Goal: Complete application form

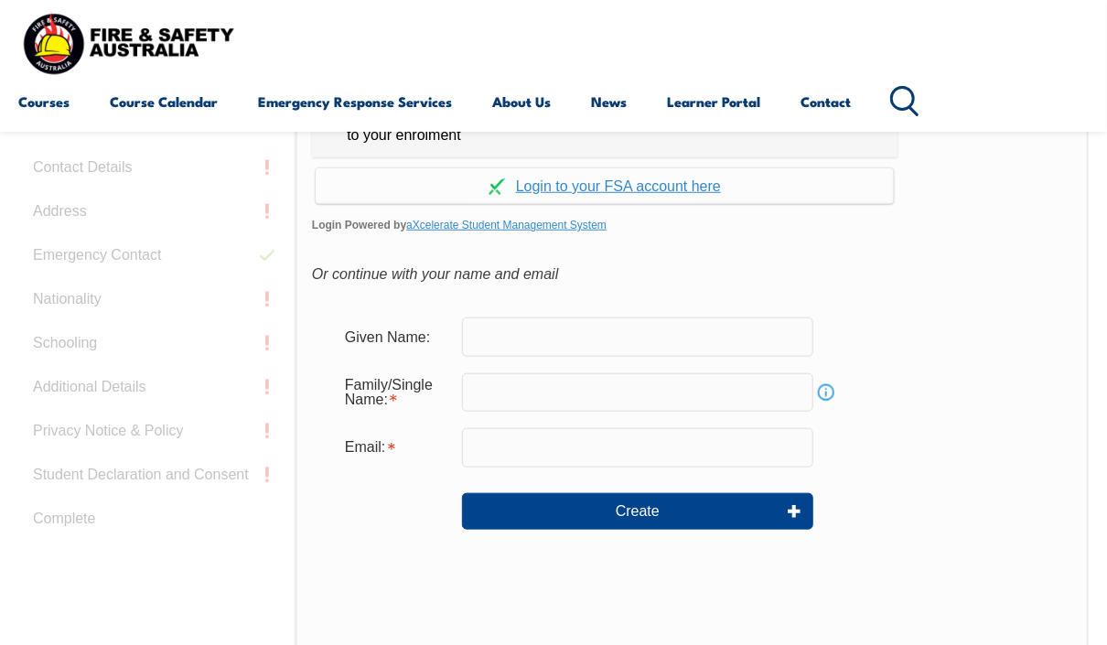
scroll to position [511, 0]
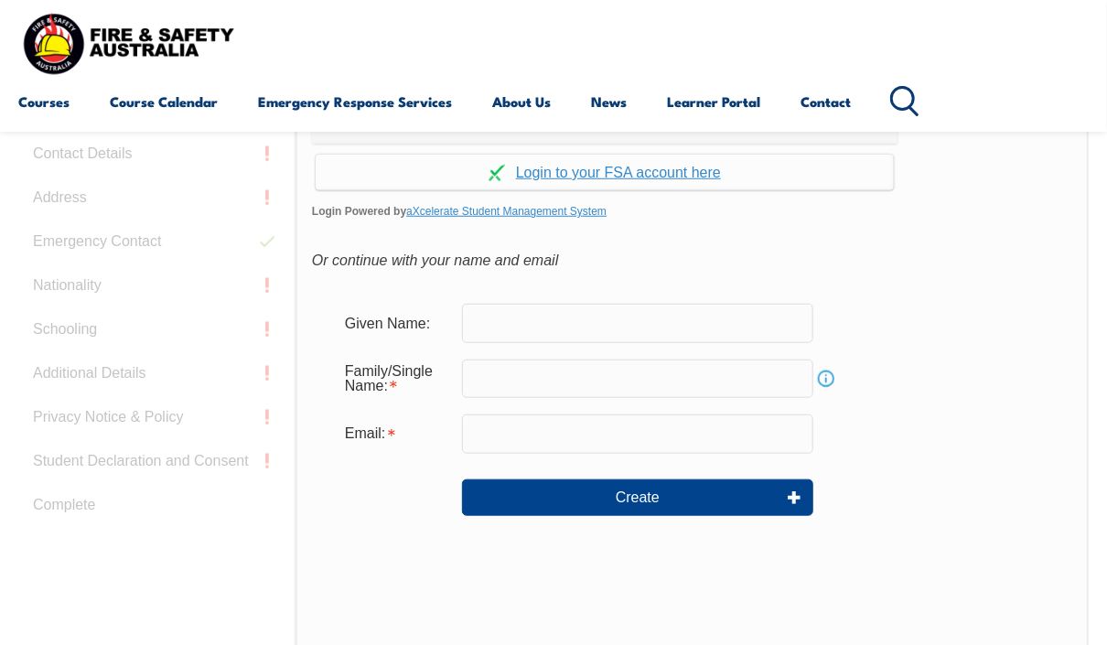
click at [609, 329] on input "text" at bounding box center [637, 323] width 351 height 38
type input "Gemma"
click at [615, 284] on div "Please use the email address the confirmation email was sent to as this is link…" at bounding box center [693, 427] width 794 height 768
click at [541, 376] on input "text" at bounding box center [637, 379] width 351 height 38
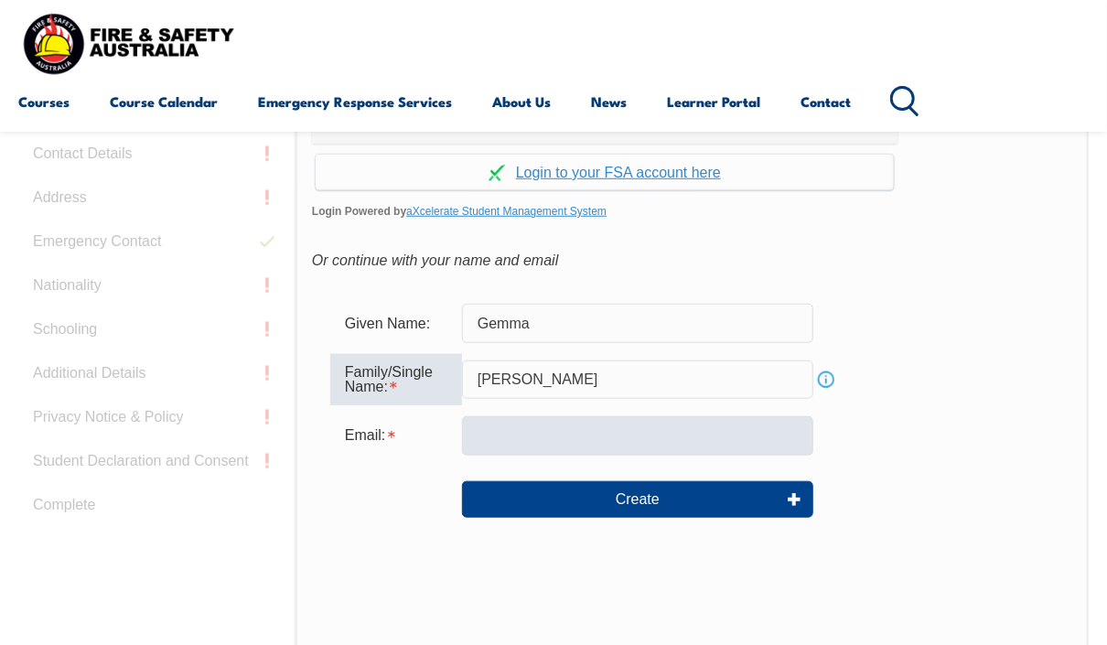
type input "[PERSON_NAME]"
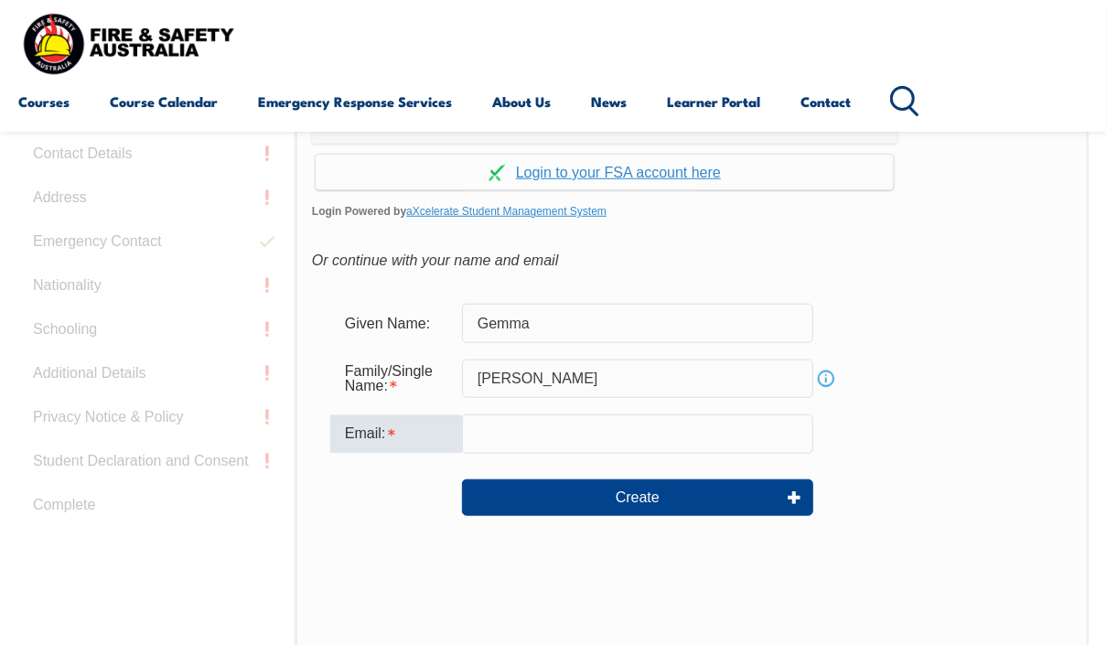
click at [485, 432] on input "email" at bounding box center [637, 434] width 351 height 38
type input "[EMAIL_ADDRESS][DOMAIN_NAME]"
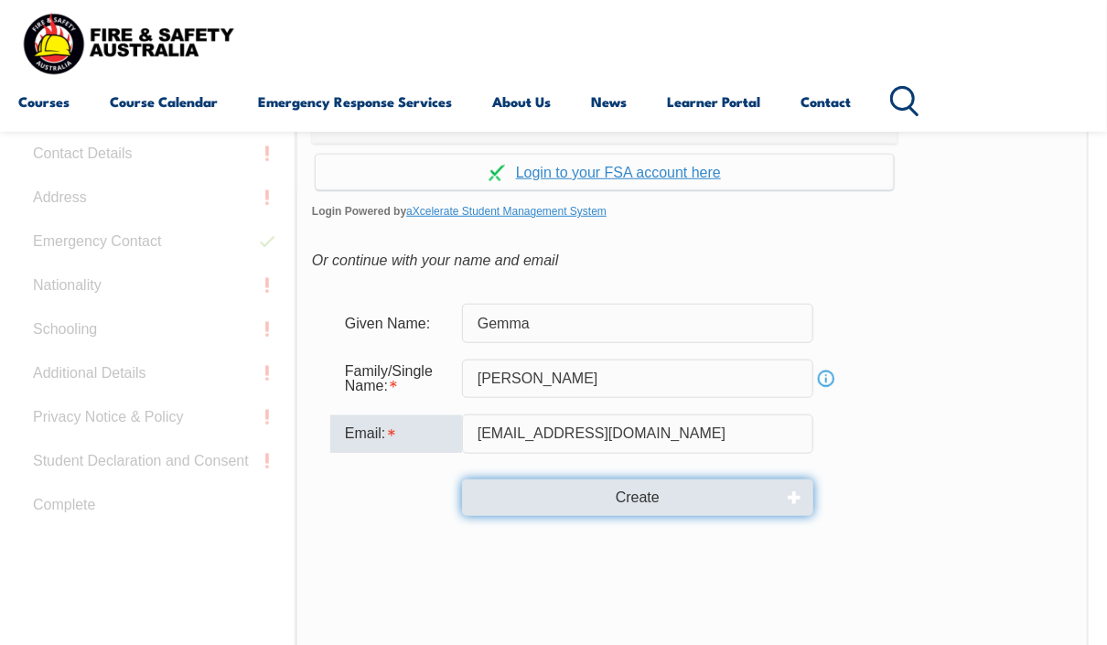
click at [606, 506] on button "Create" at bounding box center [637, 498] width 351 height 37
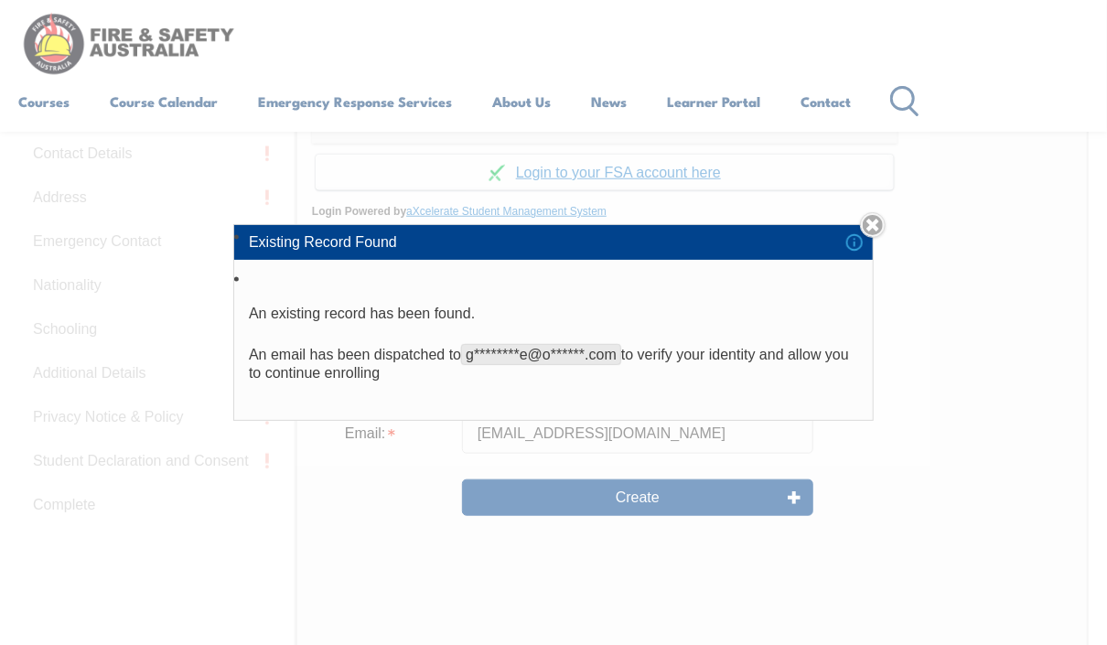
click at [524, 47] on div "Existing Record Found An existing record has been found. An email has been disp…" at bounding box center [553, 322] width 1107 height 645
click at [880, 226] on link "Close" at bounding box center [873, 225] width 26 height 26
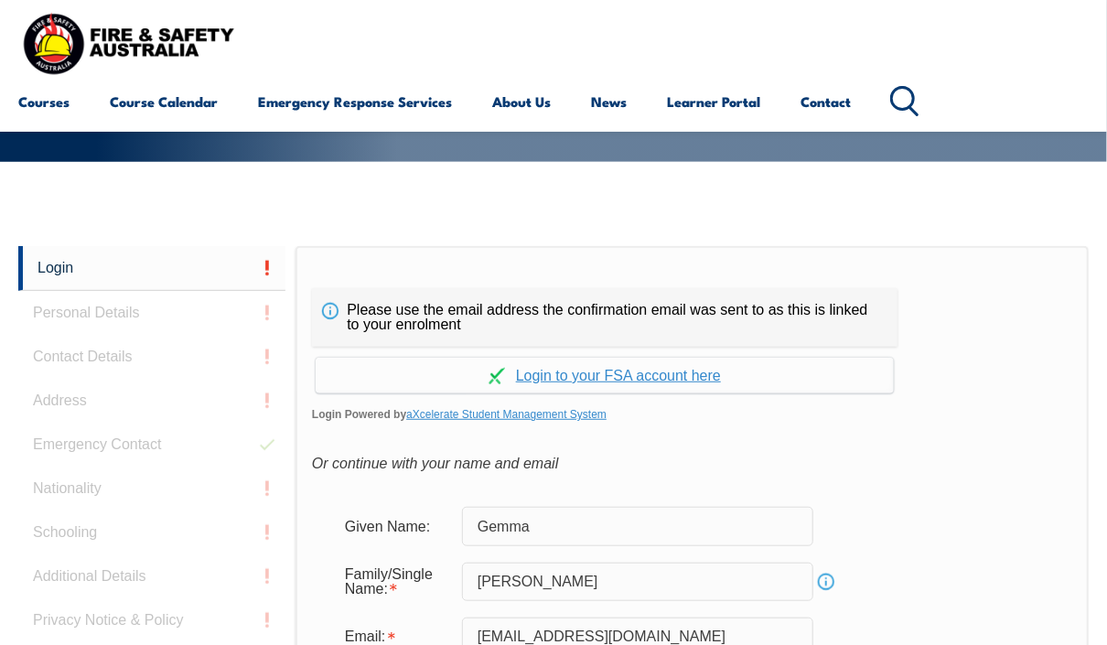
scroll to position [306, 0]
